Goal: Task Accomplishment & Management: Use online tool/utility

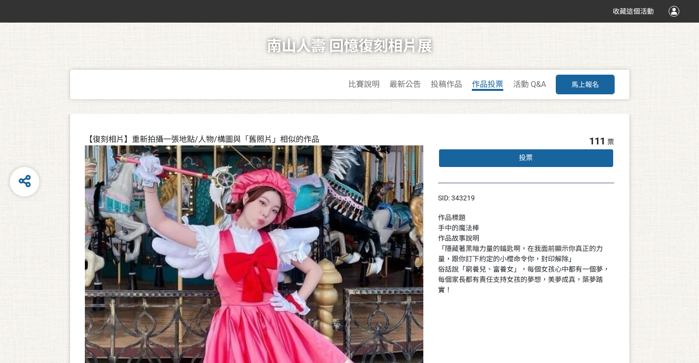
click at [490, 83] on span "作品投票" at bounding box center [487, 84] width 31 height 9
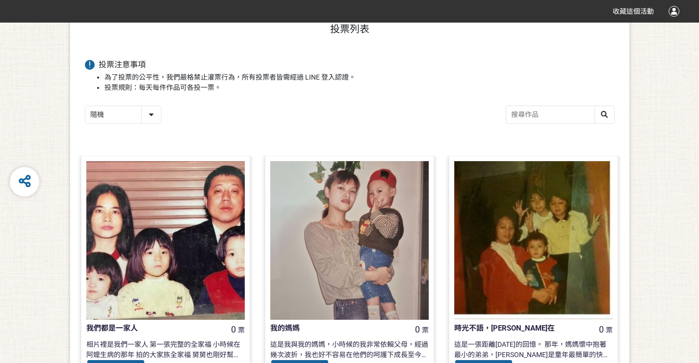
scroll to position [49, 0]
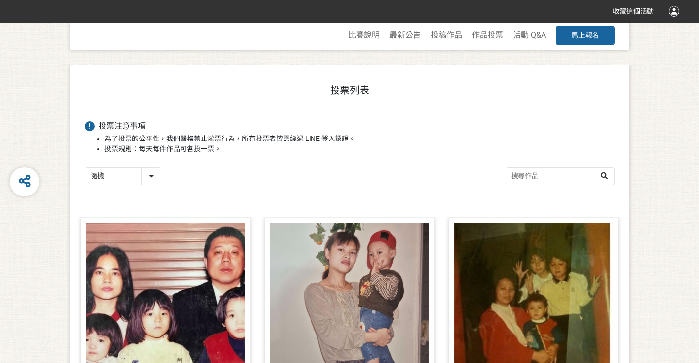
click at [150, 175] on select "隨機 作品 - 由新到舊 作品 - 由舊到新 票數 - 由多到少 票數 - 由少到多" at bounding box center [123, 175] width 76 height 17
select select "vote"
click at [85, 168] on select "隨機 作品 - 由新到舊 作品 - 由舊到新 票數 - 由多到少 票數 - 由少到多" at bounding box center [123, 175] width 76 height 17
